Goal: Task Accomplishment & Management: Complete application form

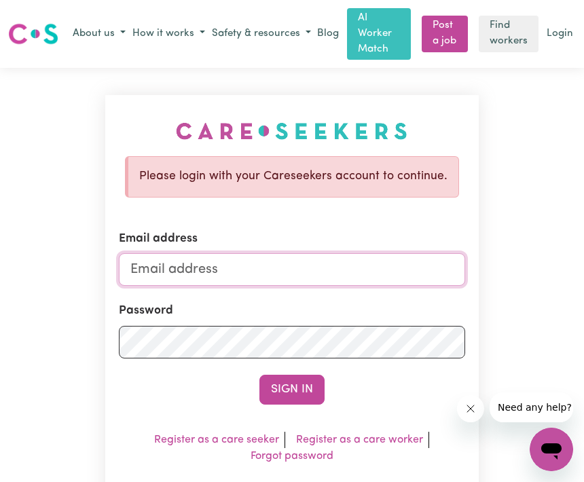
click at [375, 266] on input "Email address" at bounding box center [291, 269] width 345 height 33
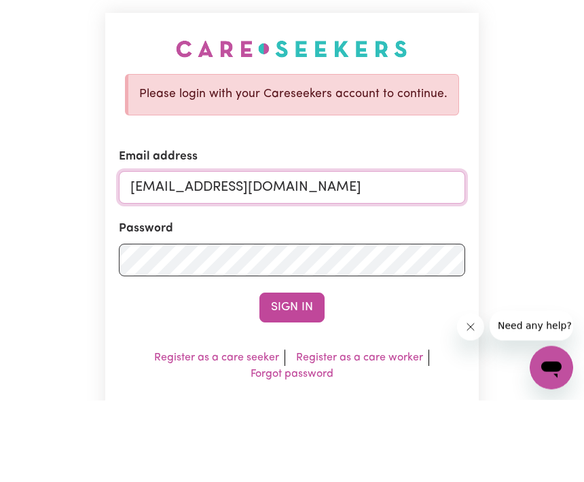
type input "[EMAIL_ADDRESS][DOMAIN_NAME]"
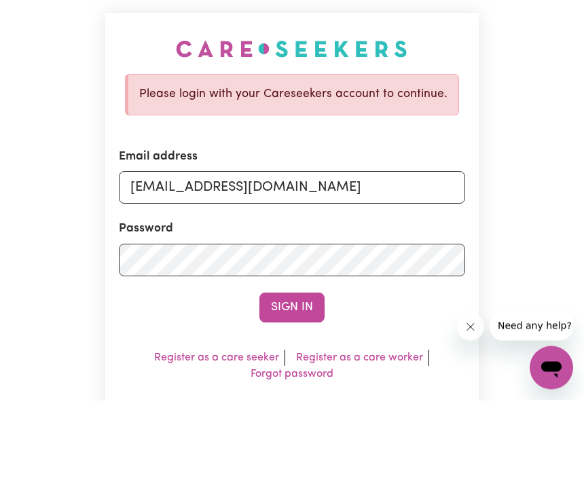
click at [542, 151] on div "Please login with your Careseekers account to continue. Email address [EMAIL_AD…" at bounding box center [292, 324] width 584 height 513
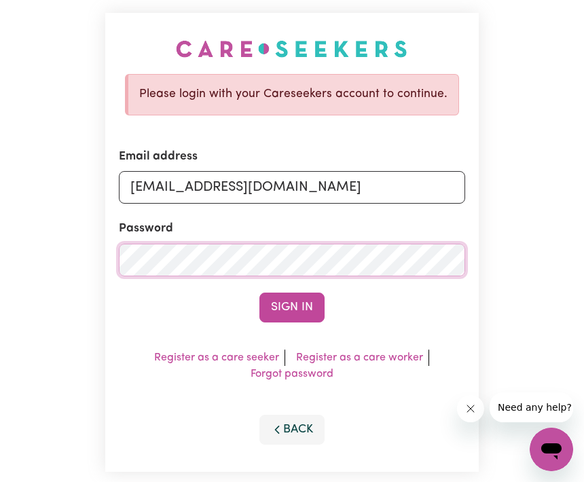
scroll to position [81, 0]
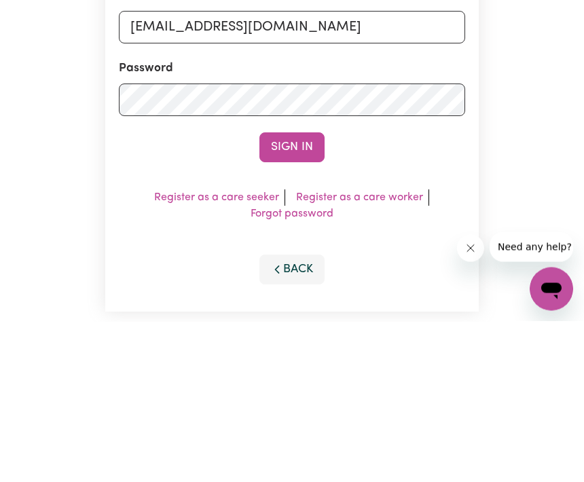
click at [316, 293] on button "Sign In" at bounding box center [291, 308] width 65 height 30
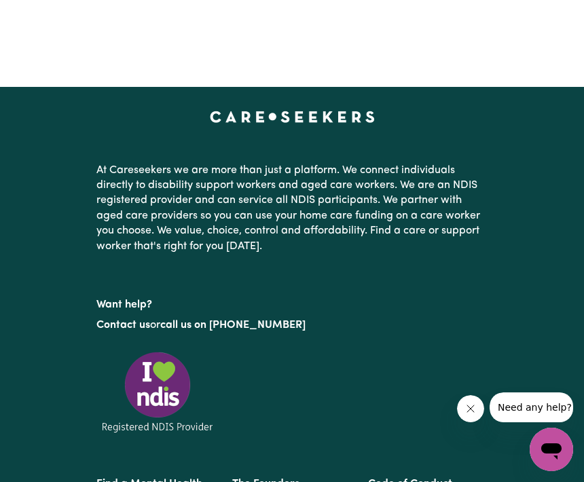
scroll to position [1, 0]
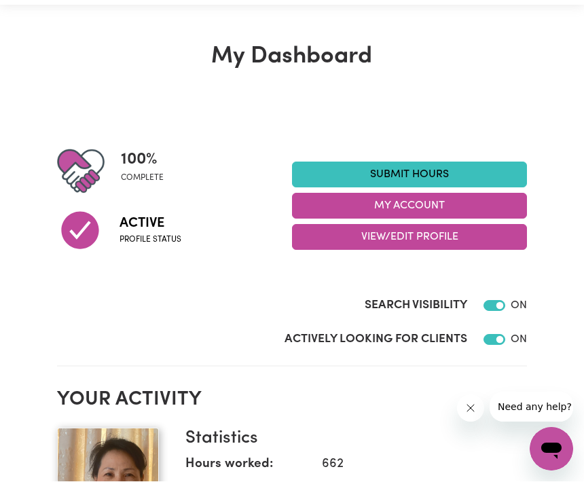
click at [477, 170] on link "Submit Hours" at bounding box center [409, 175] width 235 height 26
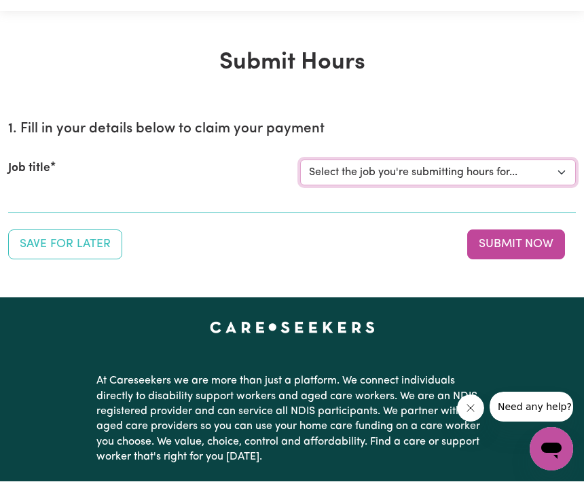
click at [493, 167] on select "Select the job you're submitting hours for... [[PERSON_NAME]] Care worker neede…" at bounding box center [438, 173] width 276 height 26
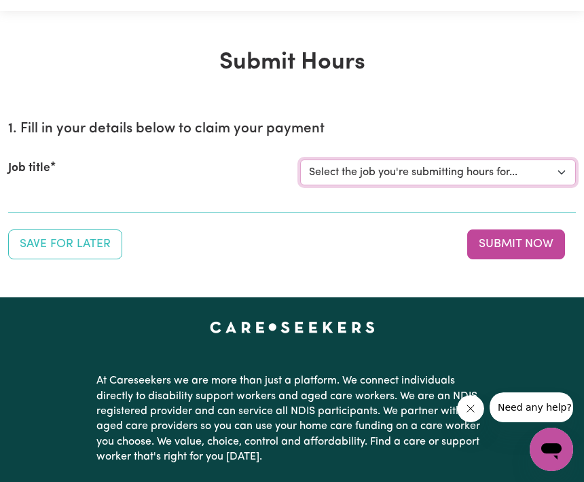
select select "13973"
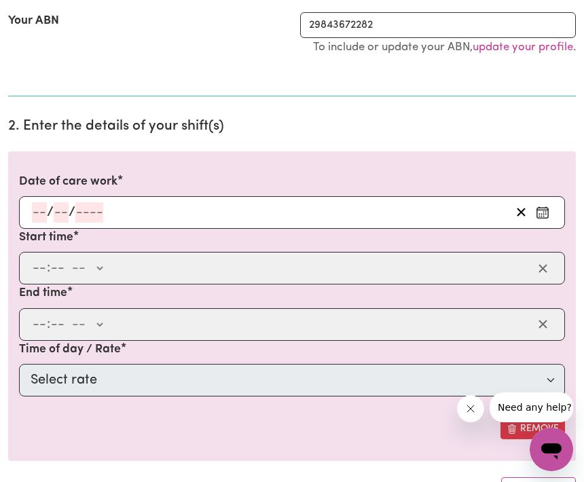
click at [40, 212] on div "/ /" at bounding box center [292, 212] width 546 height 33
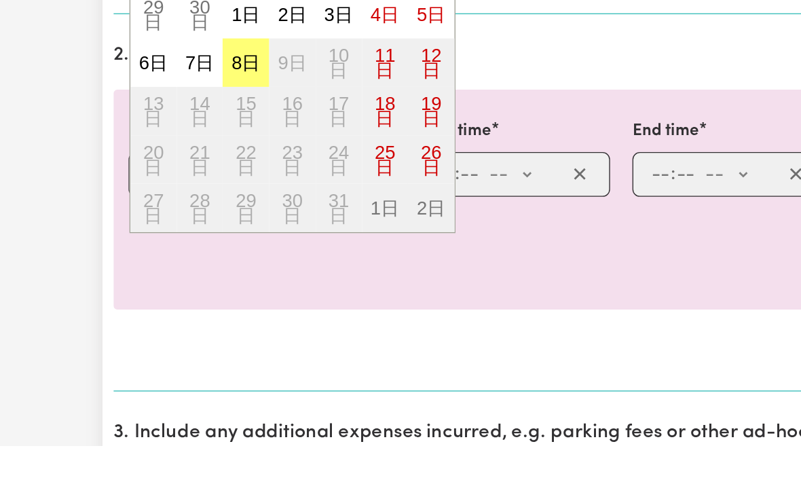
scroll to position [229, 0]
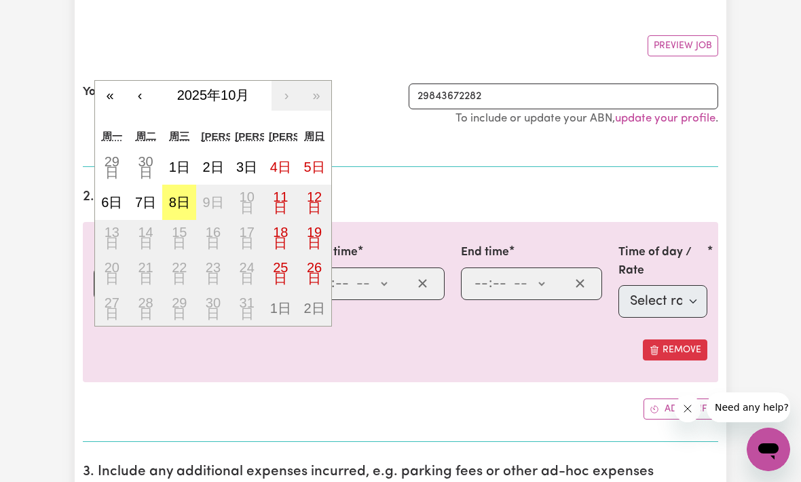
click at [130, 96] on button "‹" at bounding box center [140, 96] width 30 height 30
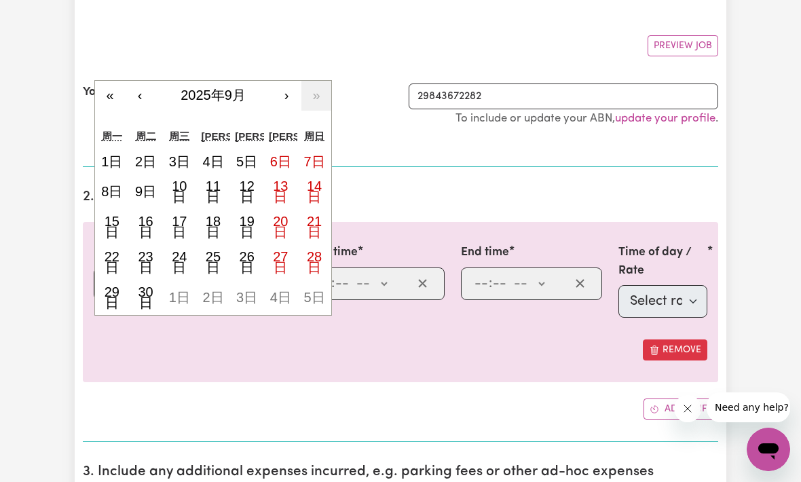
click at [119, 292] on button "29日" at bounding box center [112, 297] width 34 height 35
type input "[DATE]"
type input "29"
type input "9"
type input "2025"
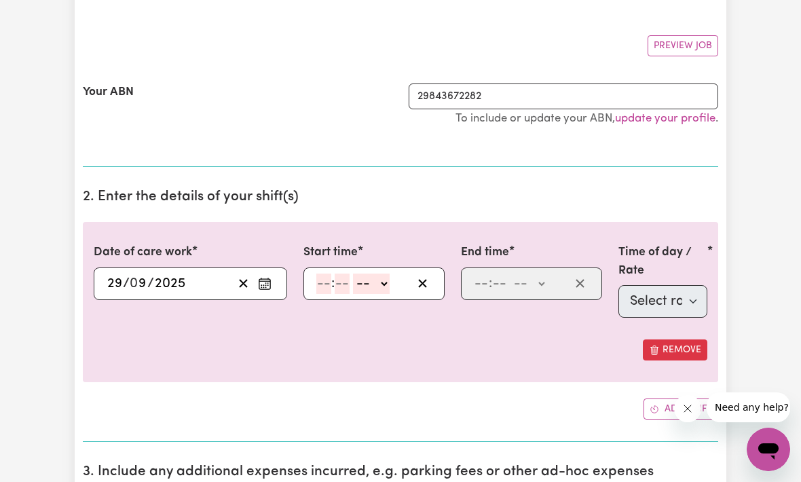
click at [326, 287] on input "number" at bounding box center [323, 283] width 15 height 20
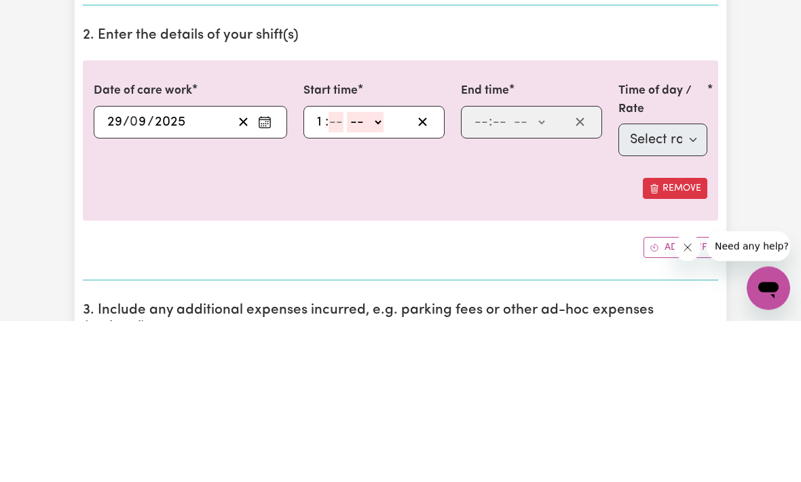
type input "10"
type input "00"
click at [388, 273] on select "-- AM PM" at bounding box center [374, 283] width 37 height 20
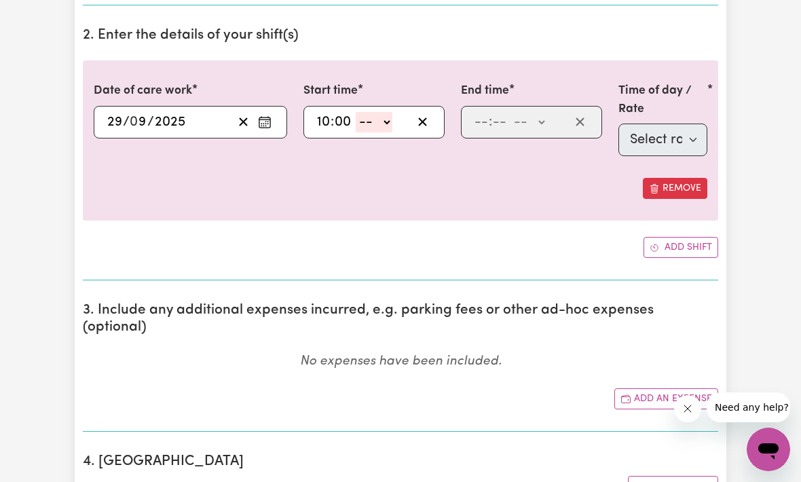
select select "am"
type input "10:00"
type input "0"
click at [492, 119] on input "number" at bounding box center [499, 122] width 15 height 20
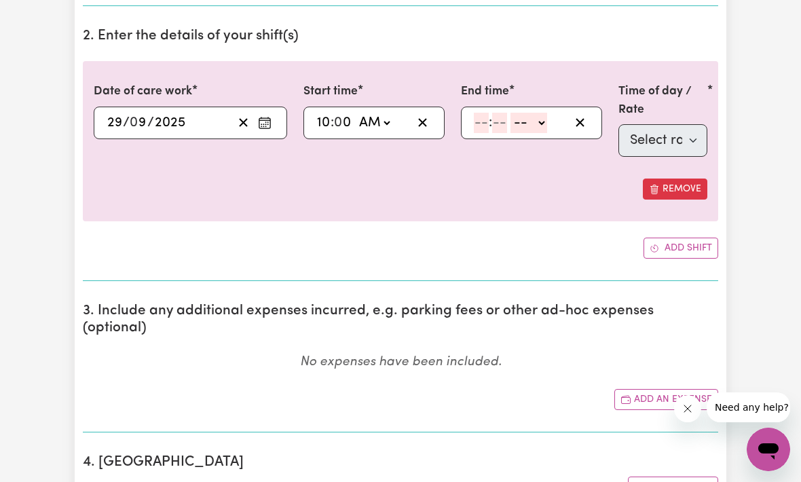
click at [481, 116] on input "number" at bounding box center [481, 123] width 15 height 20
type input "10"
type input "00"
click at [544, 124] on select "-- AM PM" at bounding box center [531, 123] width 37 height 20
select select "pm"
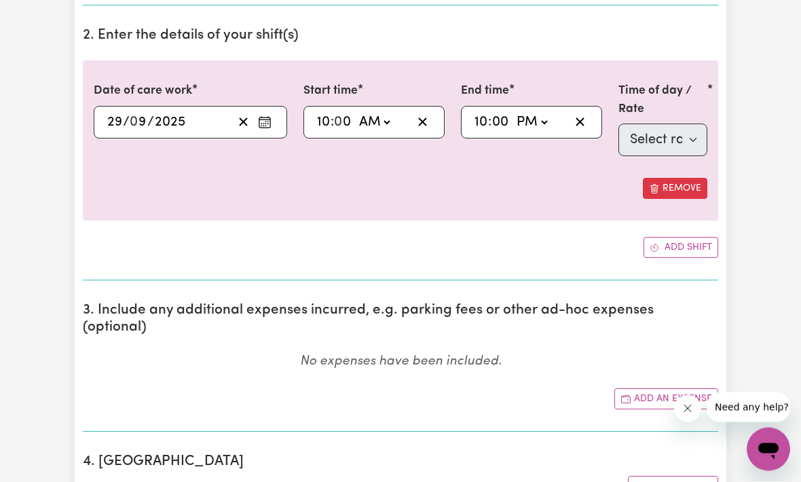
type input "22:00"
type input "0"
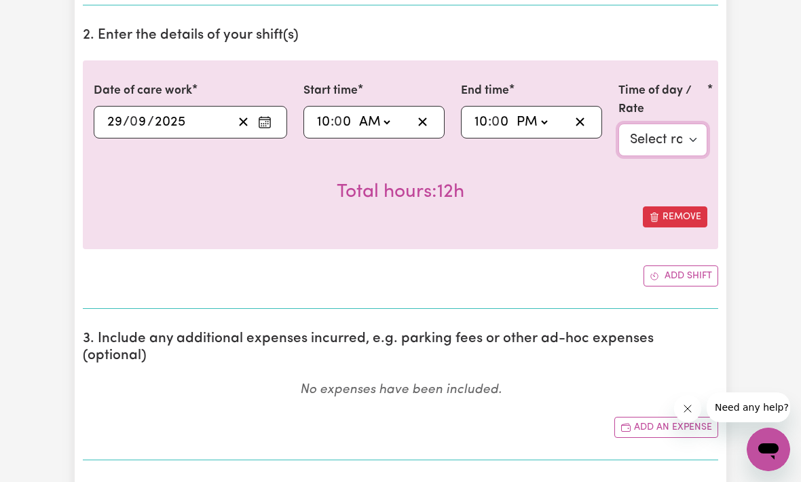
click at [583, 138] on select "Select rate $57.17 - Weekday Evening - Other (Specify in notes) - Standard Leve…" at bounding box center [662, 140] width 89 height 33
click at [583, 143] on select "Select rate $57.17 - Weekday Evening - Other (Specify in notes) - Standard Leve…" at bounding box center [662, 140] width 89 height 33
select select "26"
click at [583, 440] on icon "打开消息传送窗口" at bounding box center [768, 449] width 24 height 24
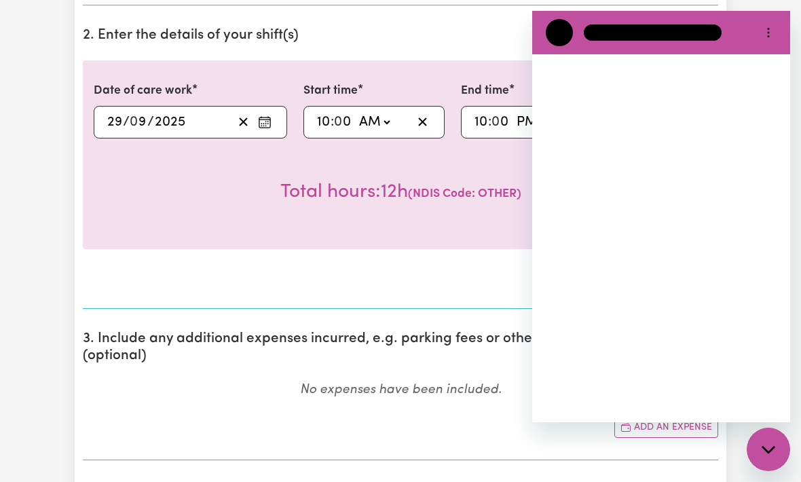
scroll to position [0, 0]
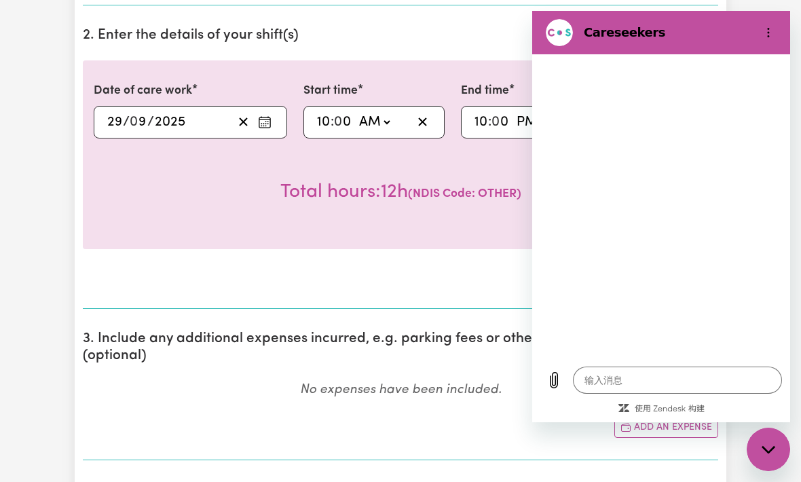
type textarea "x"
click at [583, 394] on textarea at bounding box center [677, 379] width 209 height 27
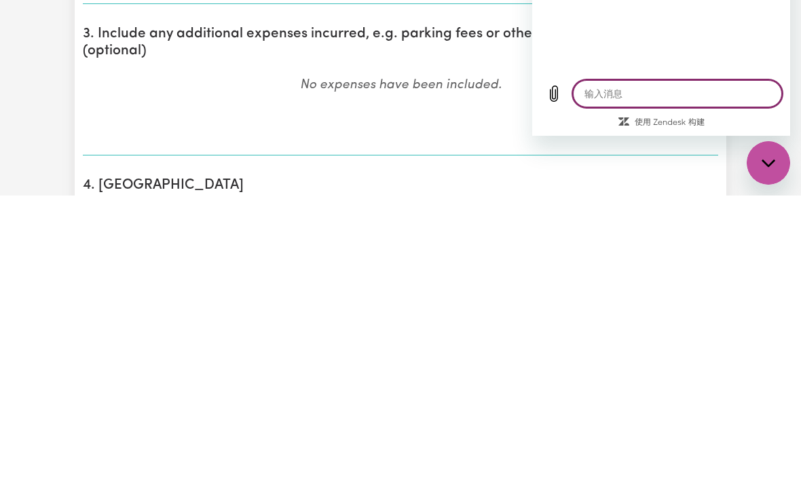
type textarea "T"
type textarea "x"
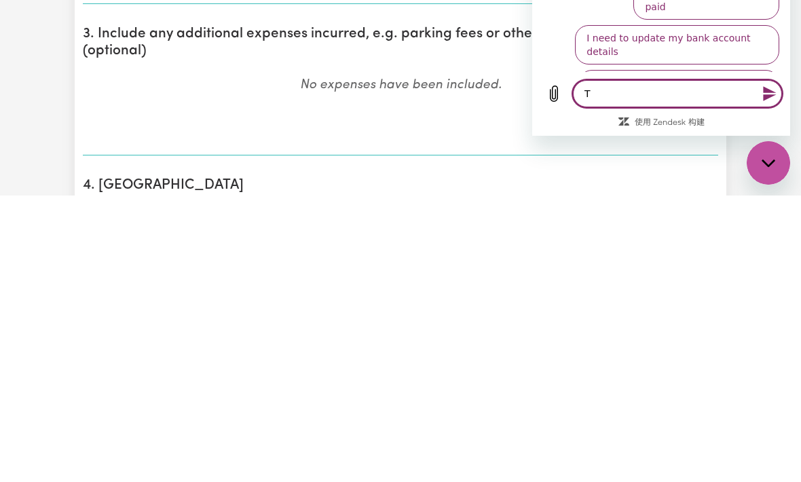
type textarea "Th"
type textarea "x"
type textarea "Tha"
type textarea "x"
type textarea "Than"
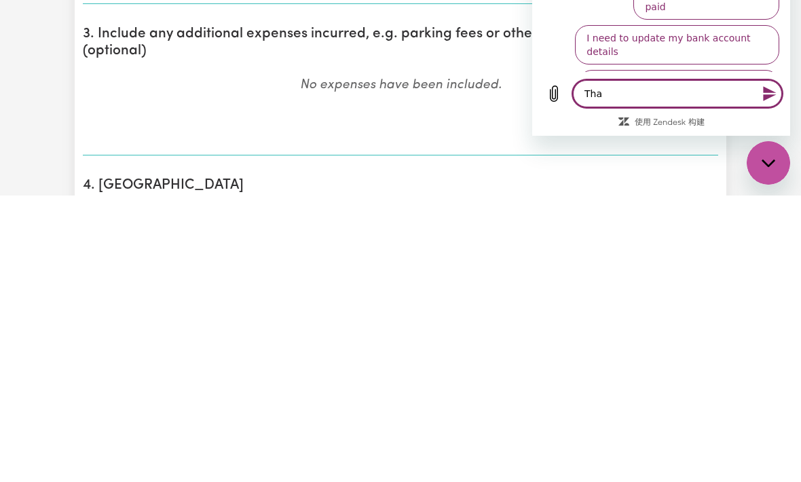
type textarea "x"
type textarea "Thank"
type textarea "x"
type textarea "Thanks"
type textarea "x"
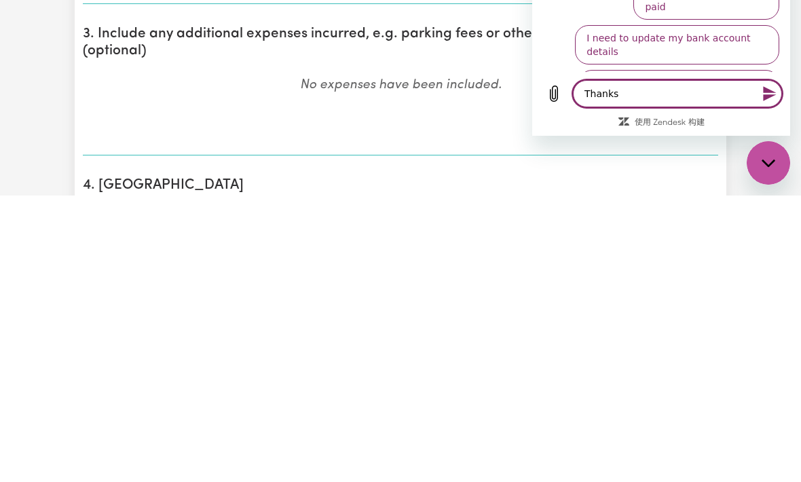
type textarea "Thanks"
type textarea "x"
type textarea "Thanks i"
type textarea "x"
type textarea "Thanks it"
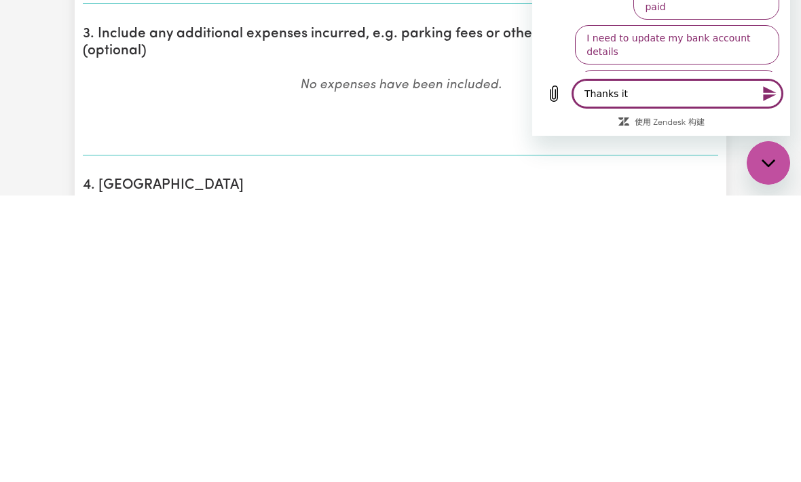
type textarea "x"
type textarea "Thanks its"
type textarea "x"
type textarea "Thanks it’s"
type textarea "x"
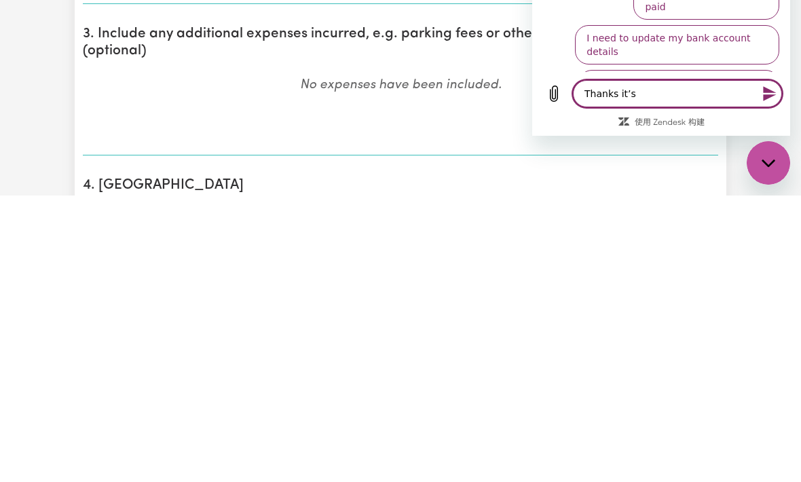
type textarea "Thanks it’s"
type textarea "x"
type textarea "Thanks it’s l"
type textarea "x"
type textarea "Thanks it’s lo"
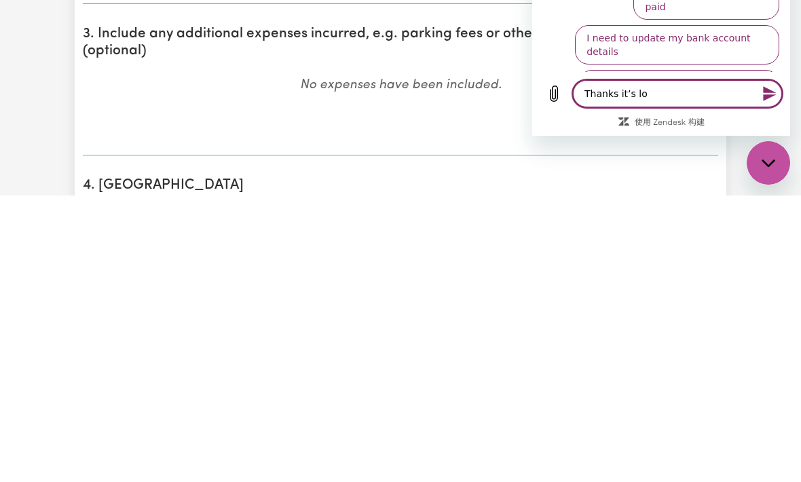
type textarea "x"
type textarea "Thanks it’s loo"
type textarea "x"
type textarea "Thanks it’s look"
type textarea "x"
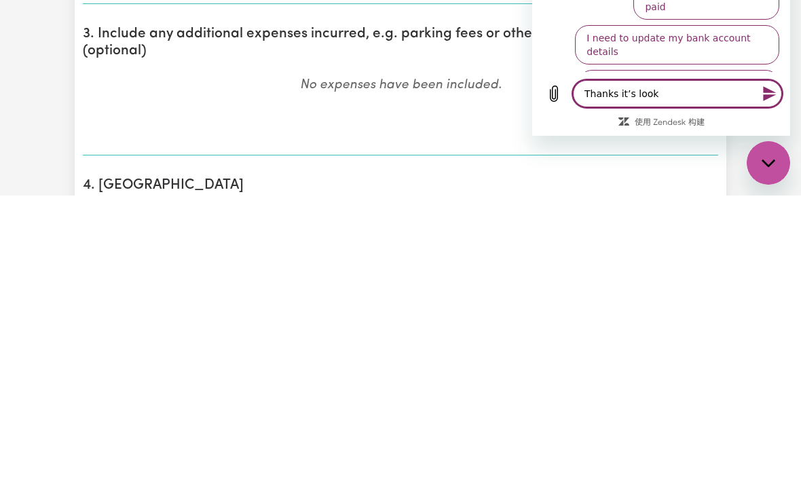
type textarea "Thanks it’s looki"
type textarea "x"
type textarea "Thanks it’s lookin"
type textarea "x"
type textarea "Thanks it’s looking"
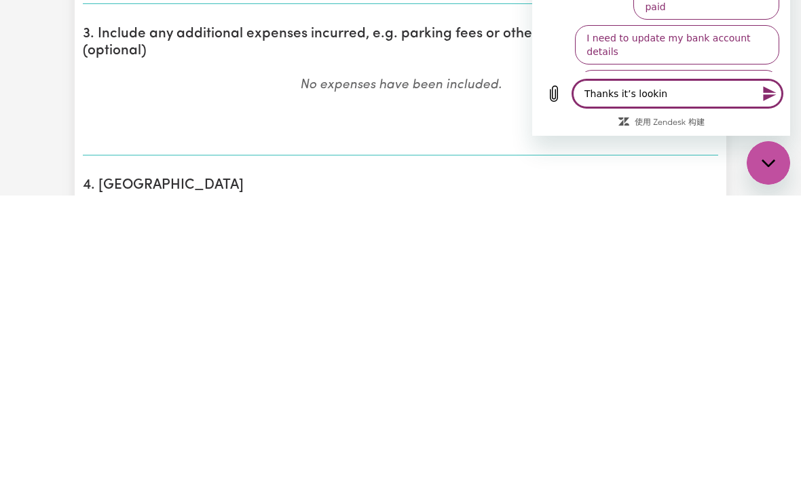
type textarea "x"
type textarea "Thanks it’s looking"
type textarea "x"
type textarea "Thanks it’s looking n"
type textarea "x"
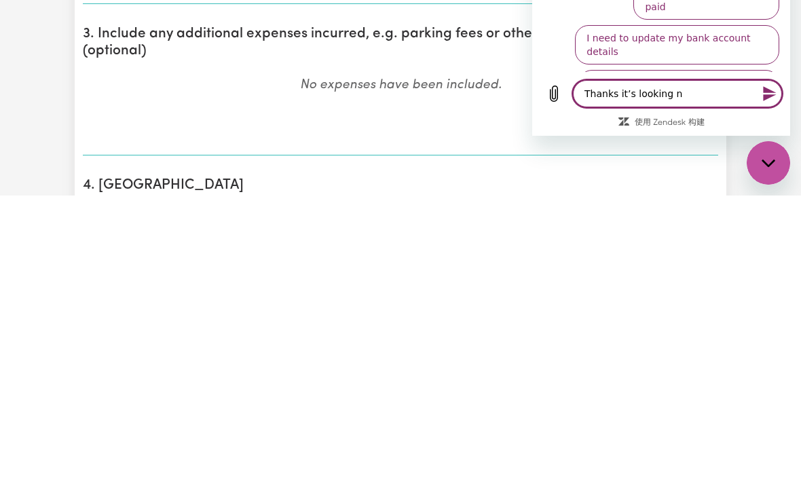
type textarea "Thanks it’s looking no"
type textarea "x"
type textarea "Thanks it’s looking now"
type textarea "x"
type textarea "Thanks it’s looking now"
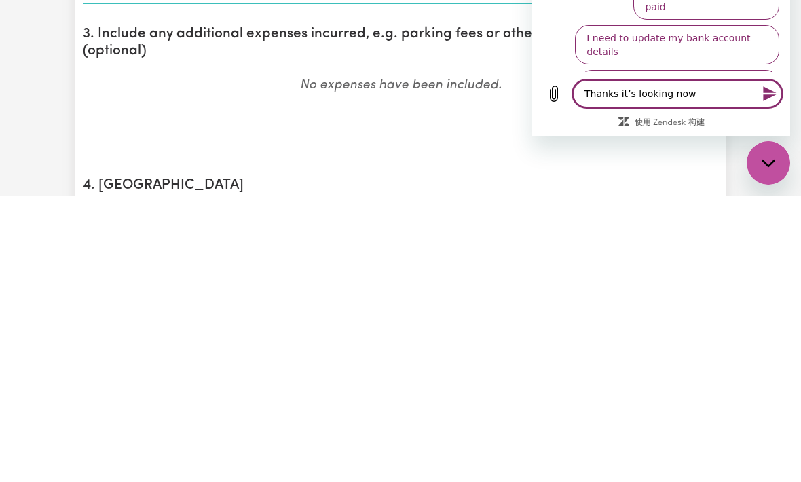
type textarea "x"
type textarea "Thanks it’s looking now"
type textarea "x"
type textarea "Thanks it’s looking no"
type textarea "x"
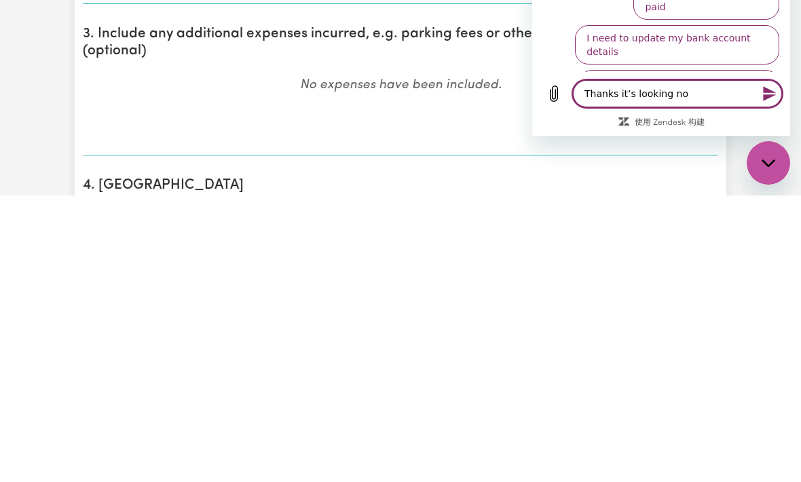
type textarea "Thanks it’s looking n"
type textarea "x"
type textarea "Thanks it’s looking"
type textarea "x"
type textarea "Thanks it’s looking"
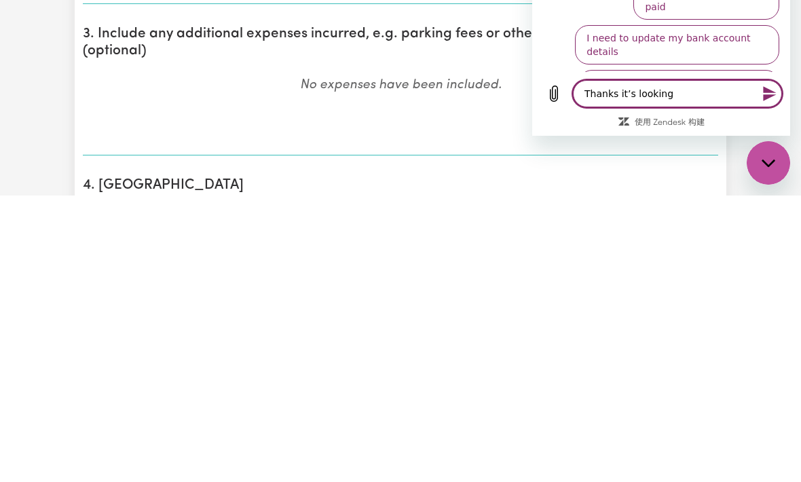
type textarea "x"
type textarea "Thanks it’s lookin"
type textarea "x"
type textarea "Thanks it’s looki"
type textarea "x"
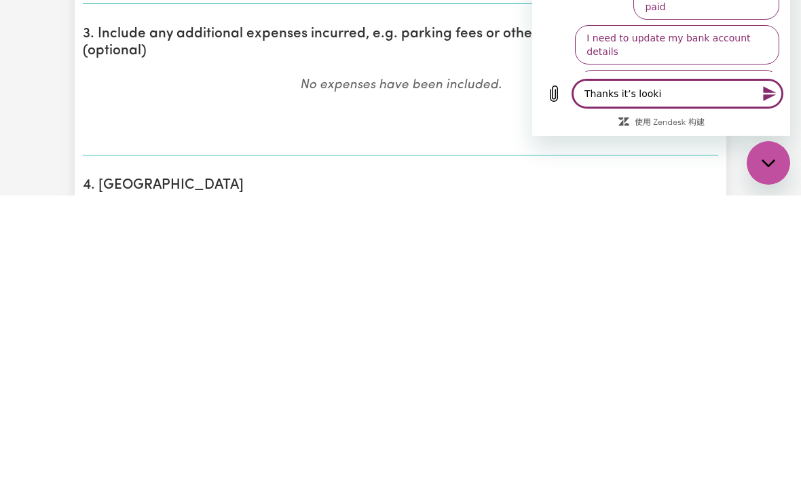
type textarea "Thanks it’s look"
type textarea "x"
type textarea "Thanks it’s loo"
type textarea "x"
type textarea "Thanks it’s lo"
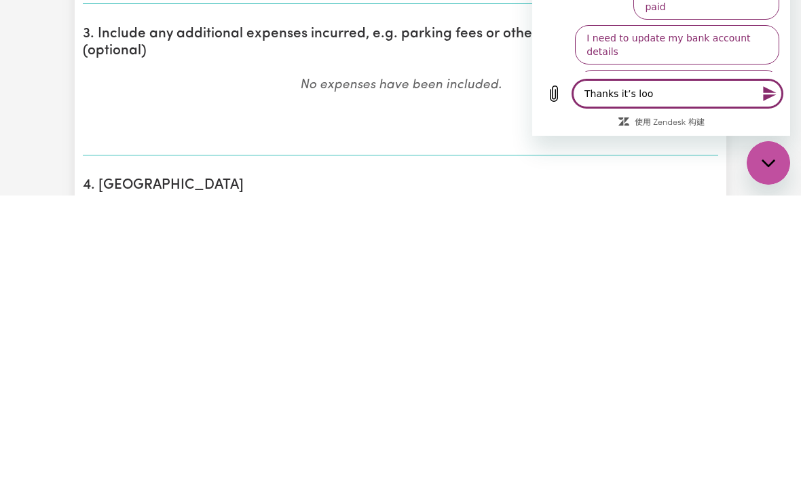
type textarea "x"
type textarea "Thanks it’s l"
type textarea "x"
type textarea "Thanks it’s"
type textarea "x"
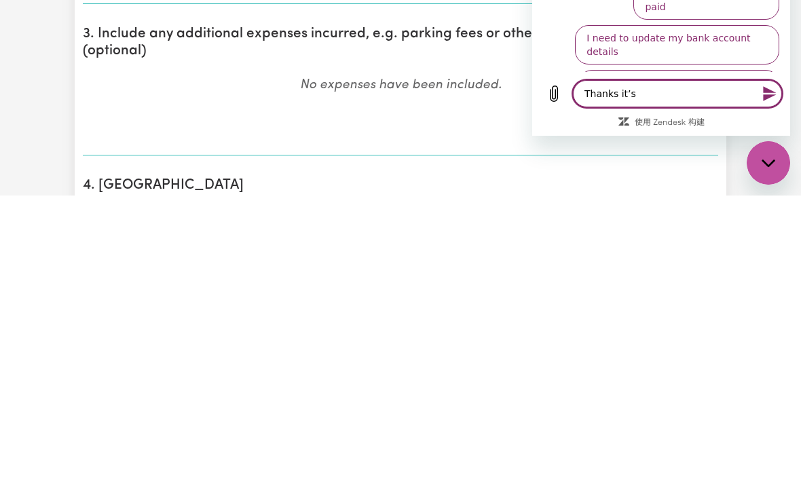
type textarea "Thanks it’s w"
type textarea "x"
type textarea "Thanks it’s wo"
type textarea "x"
type textarea "Thanks it’s wor"
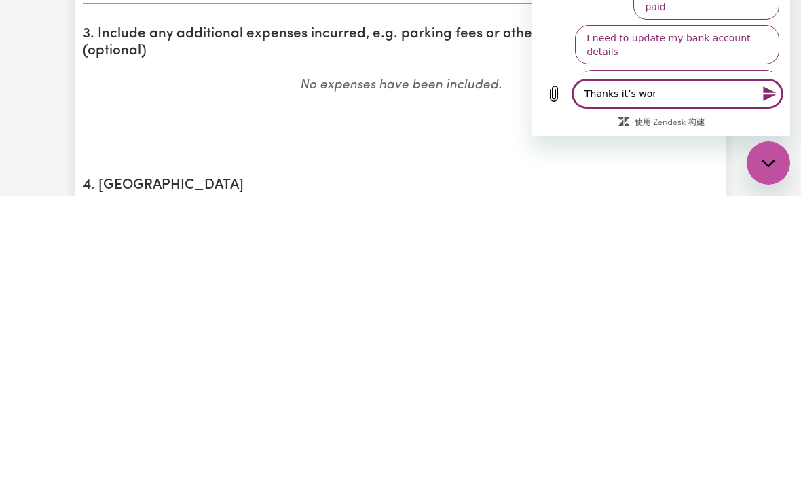
type textarea "x"
type textarea "Thanks it’s work"
type textarea "x"
type textarea "Thanks it’s worki"
type textarea "x"
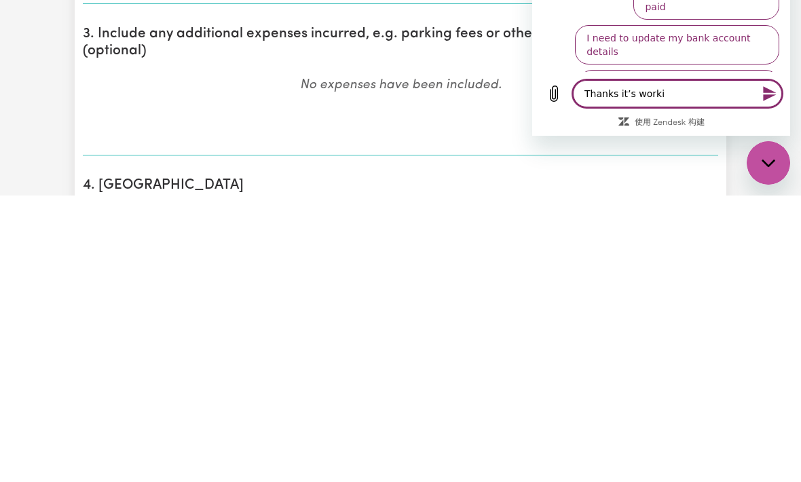
type textarea "Thanks it’s workin"
type textarea "x"
type textarea "Thanks it’s working"
type textarea "x"
type textarea "Thanks it’s working"
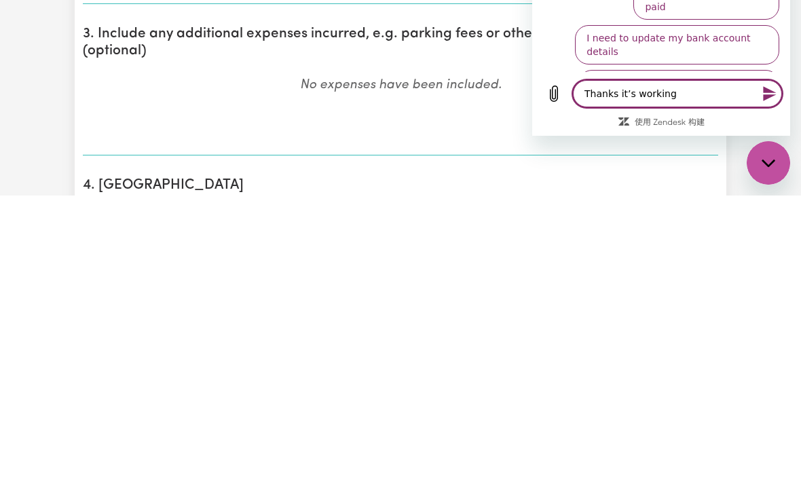
type textarea "x"
type textarea "Thanks it’s working n"
type textarea "x"
type textarea "Thanks it’s working no"
type textarea "x"
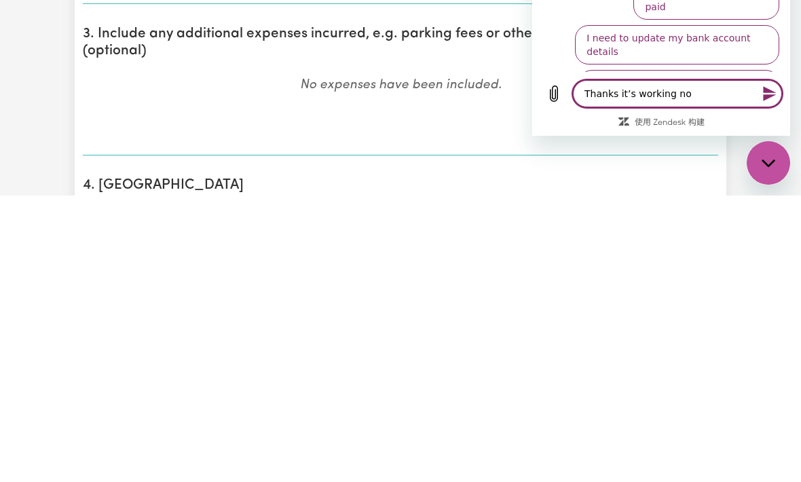
type textarea "Thanks it’s working now"
type textarea "x"
type textarea "Thanks it’s working now"
click at [583, 101] on icon "发送消息" at bounding box center [769, 93] width 13 height 15
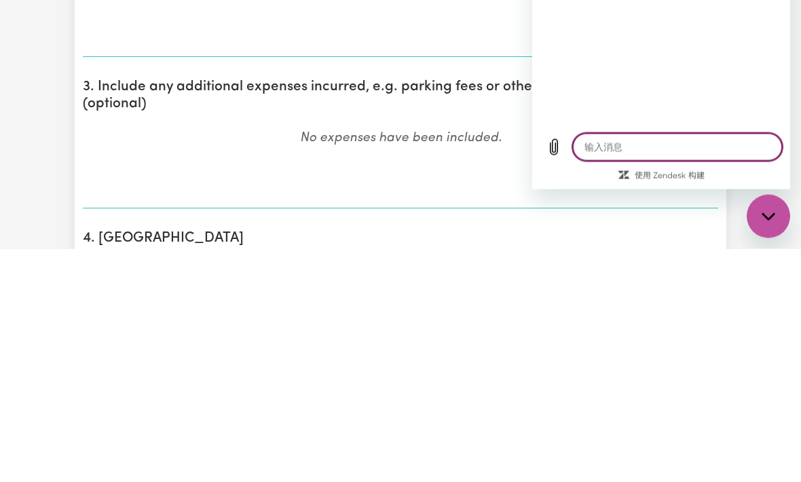
scroll to position [642, 261]
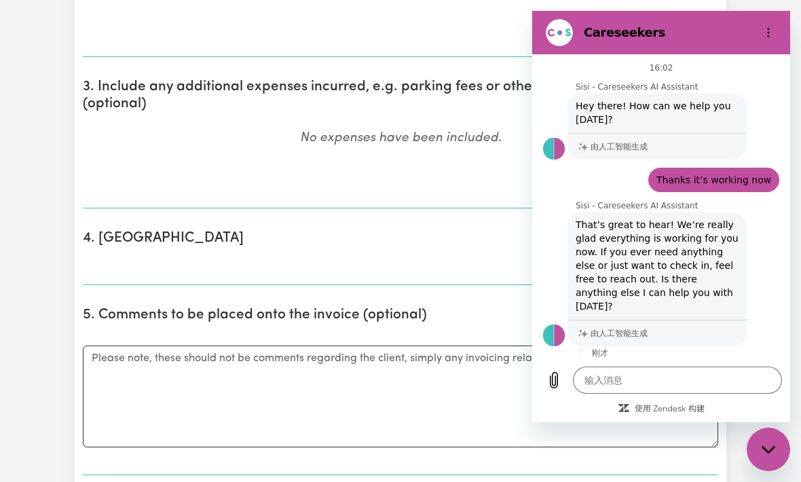
click at [583, 32] on circle "选项菜单" at bounding box center [769, 33] width 2 height 2
click at [583, 26] on h2 "Careseekers" at bounding box center [667, 32] width 166 height 16
click at [583, 31] on h2 "Careseekers" at bounding box center [667, 32] width 166 height 16
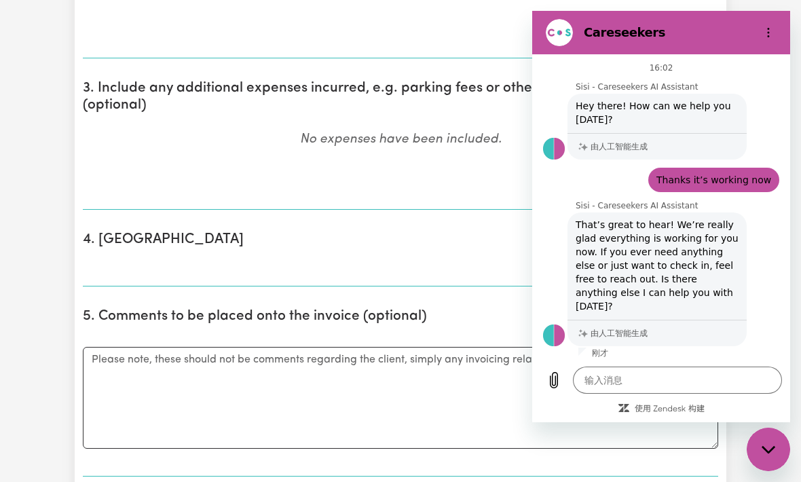
click at [583, 454] on div "关闭消息传送窗口" at bounding box center [768, 449] width 41 height 41
type textarea "x"
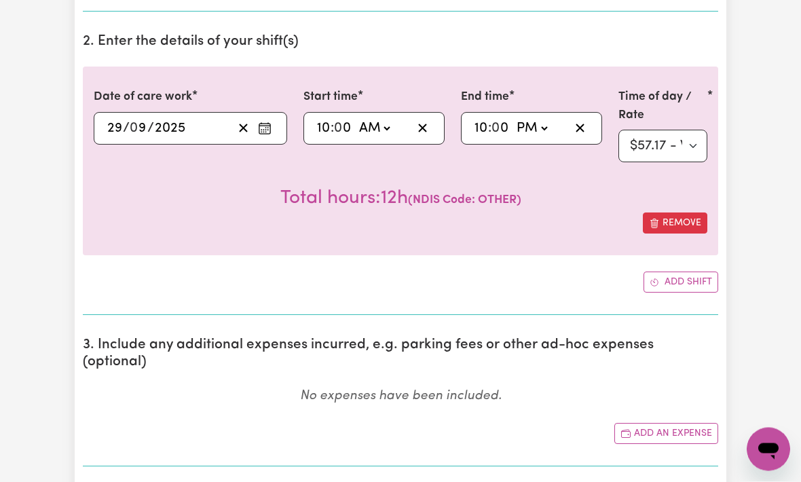
scroll to position [368, 0]
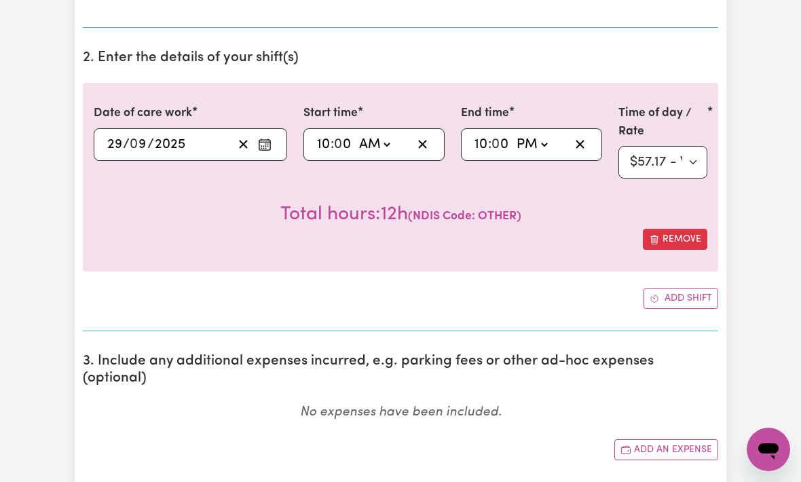
click at [583, 229] on button "Remove" at bounding box center [675, 239] width 64 height 21
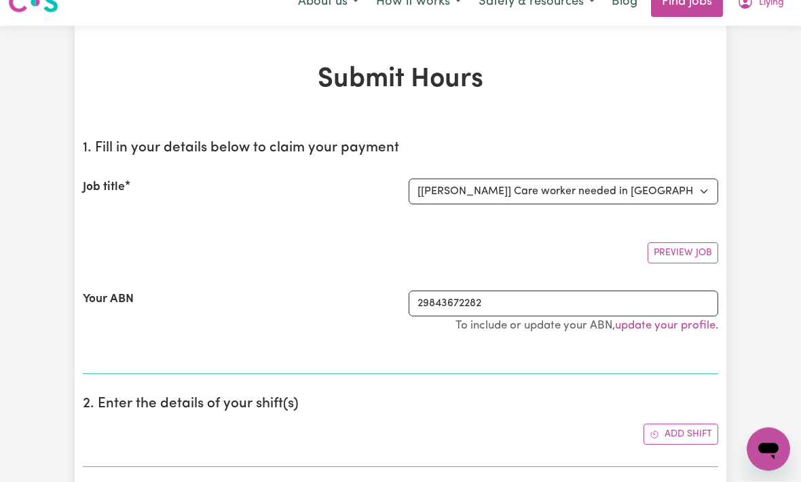
scroll to position [0, 0]
